Goal: Information Seeking & Learning: Learn about a topic

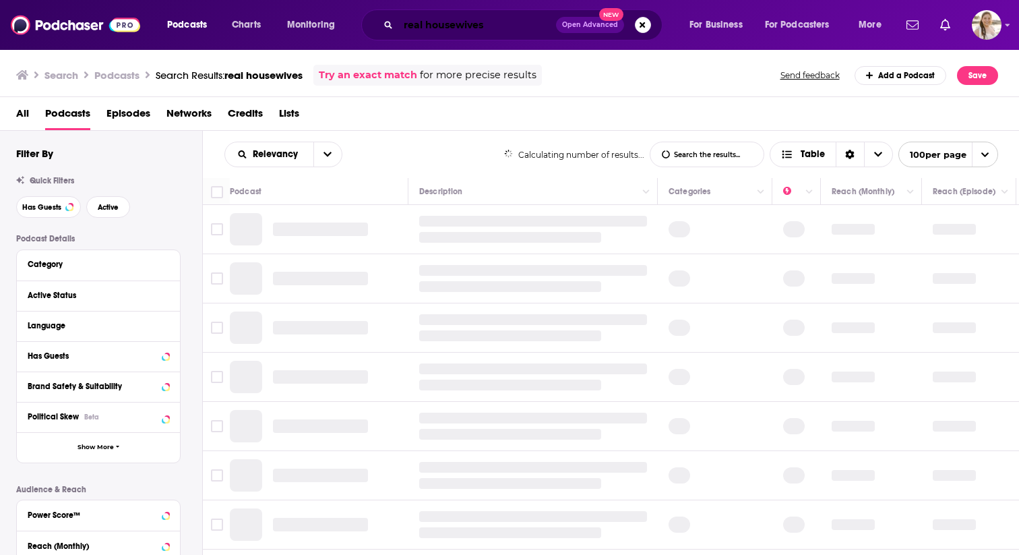
click at [418, 27] on input "real housewives" at bounding box center [477, 25] width 158 height 22
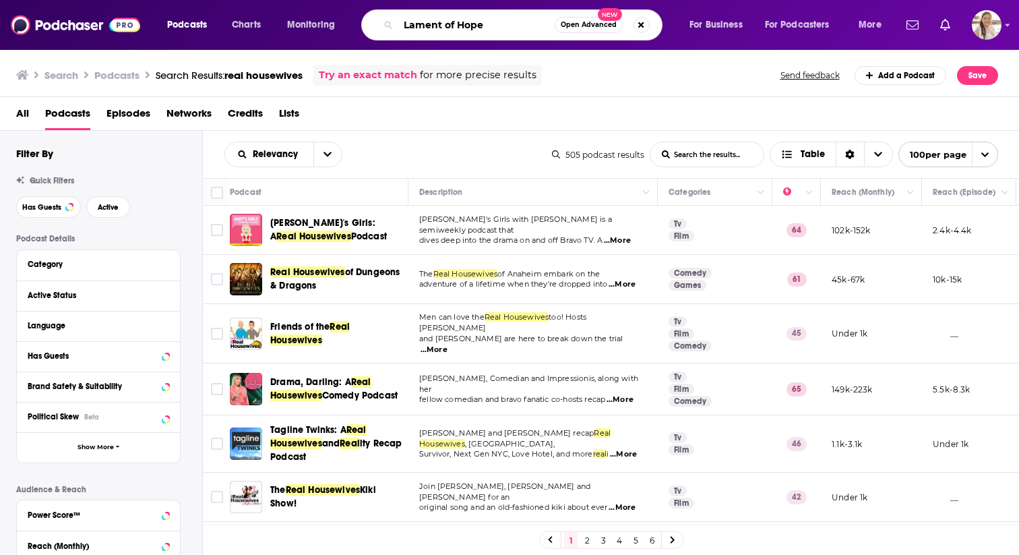
type input "Lament of Hope"
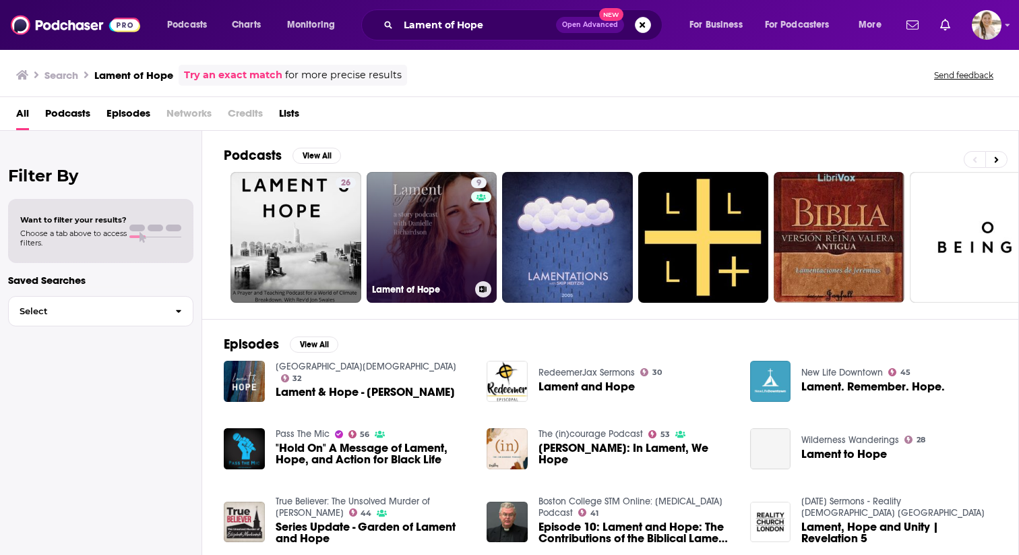
click at [477, 257] on div "9" at bounding box center [481, 229] width 20 height 104
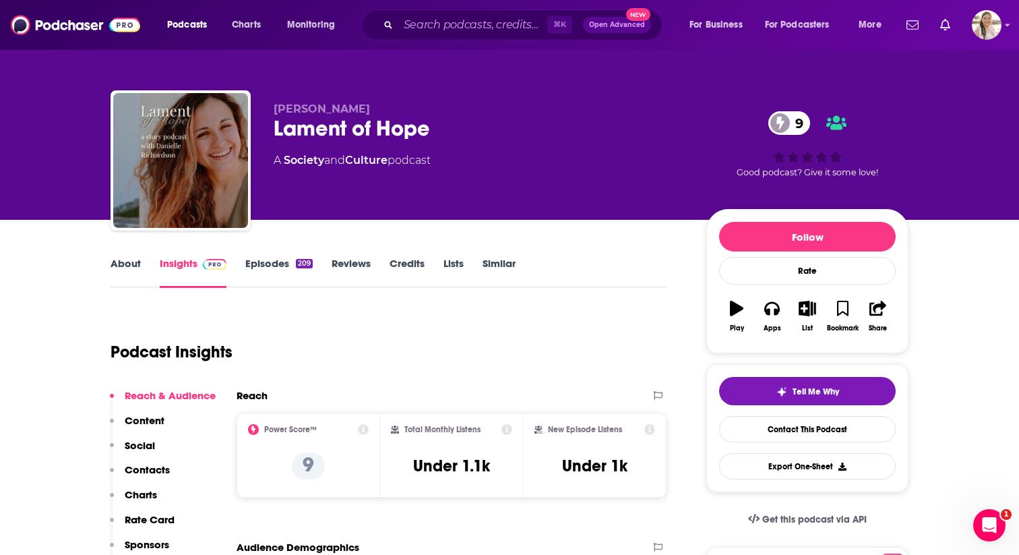
click at [289, 276] on link "Episodes 209" at bounding box center [278, 272] width 67 height 31
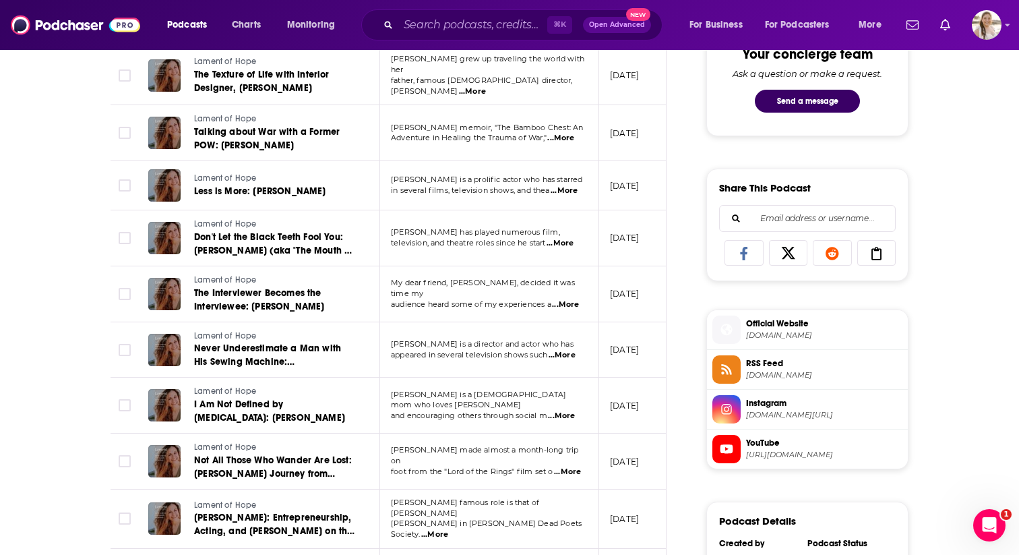
scroll to position [746, 0]
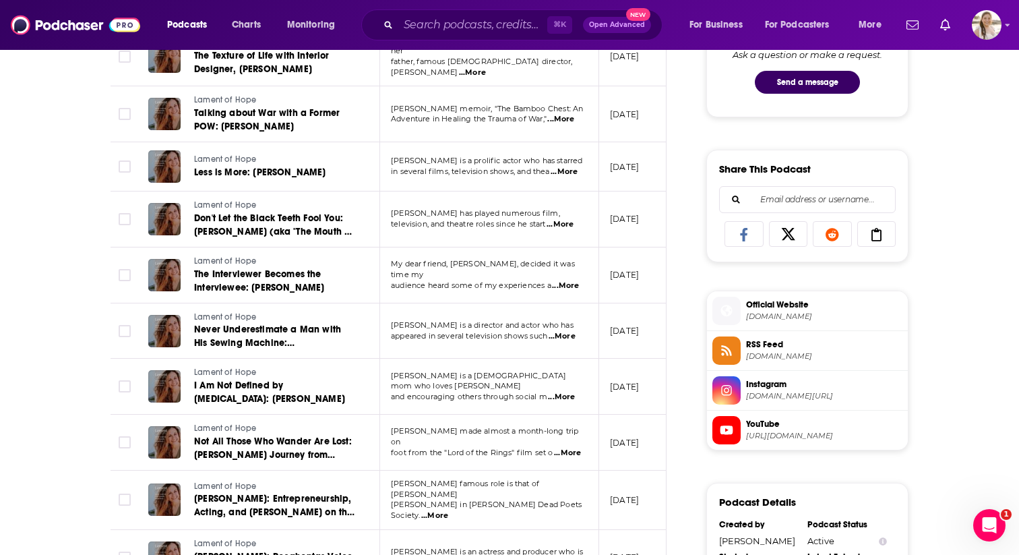
click at [564, 280] on span "...More" at bounding box center [565, 285] width 27 height 11
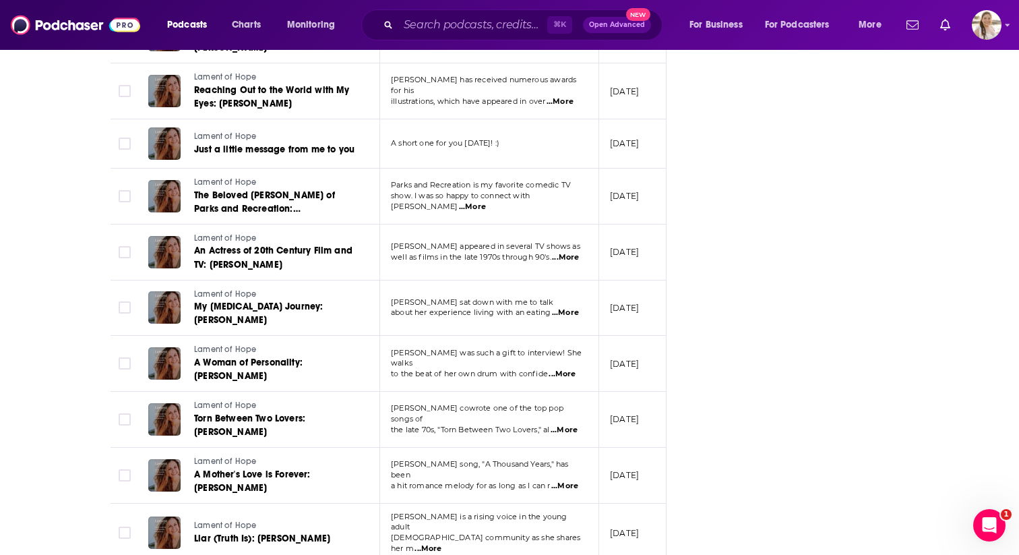
scroll to position [2405, 0]
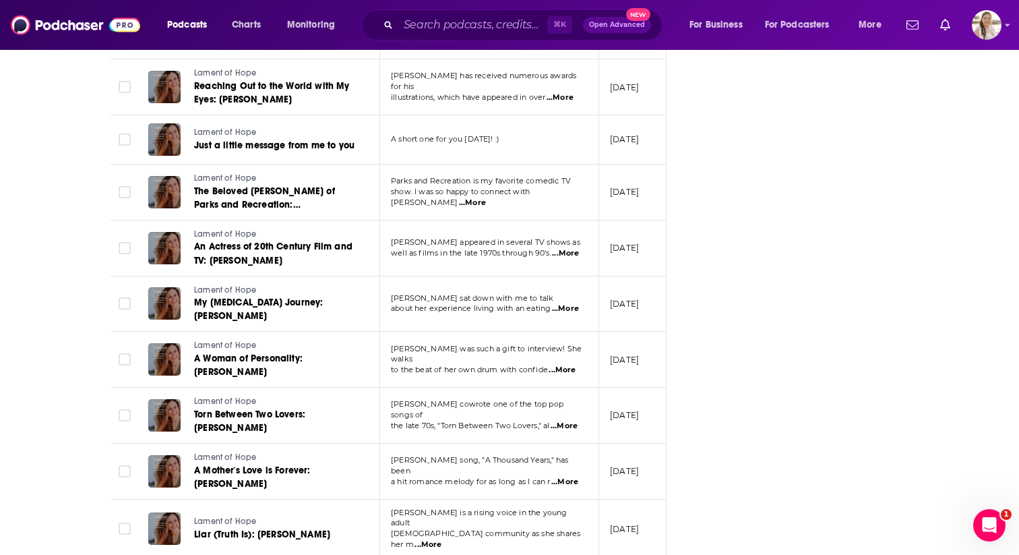
click at [571, 477] on span "...More" at bounding box center [564, 482] width 27 height 11
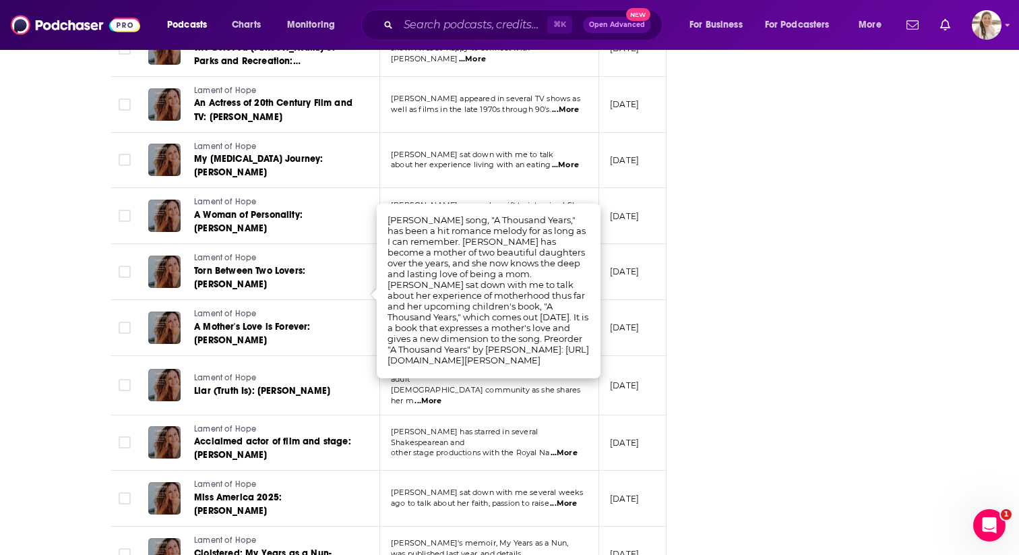
scroll to position [2572, 0]
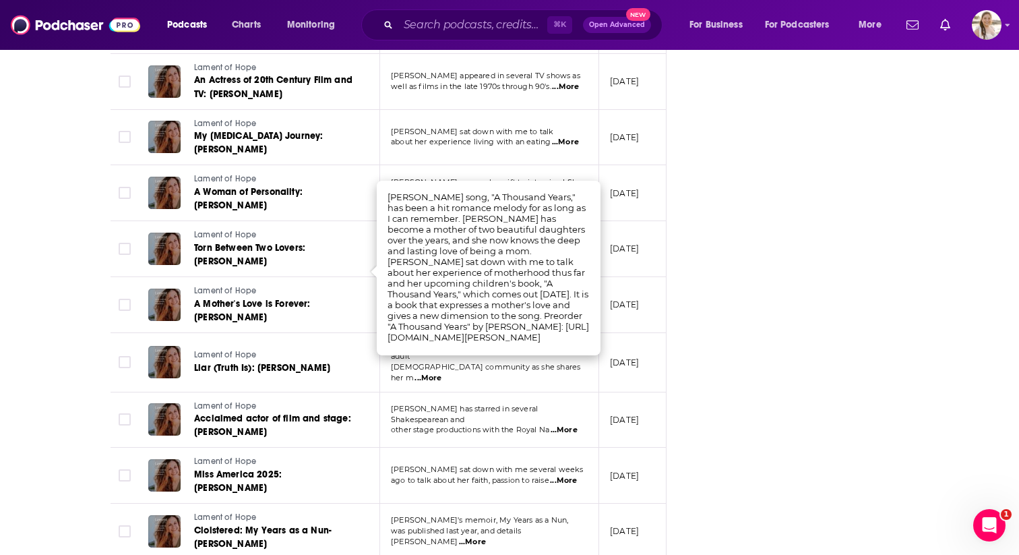
click at [777, 433] on div "Follow Rate Play Apps List Bookmark Share Tell Me Why Contact This Podcast Expo…" at bounding box center [807, 560] width 202 height 5846
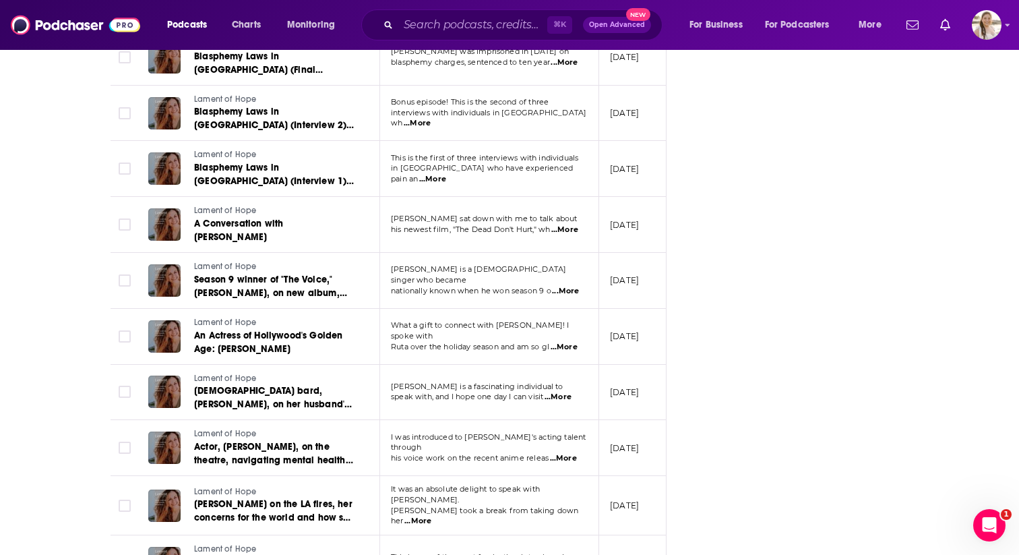
scroll to position [3339, 0]
